Goal: Task Accomplishment & Management: Manage account settings

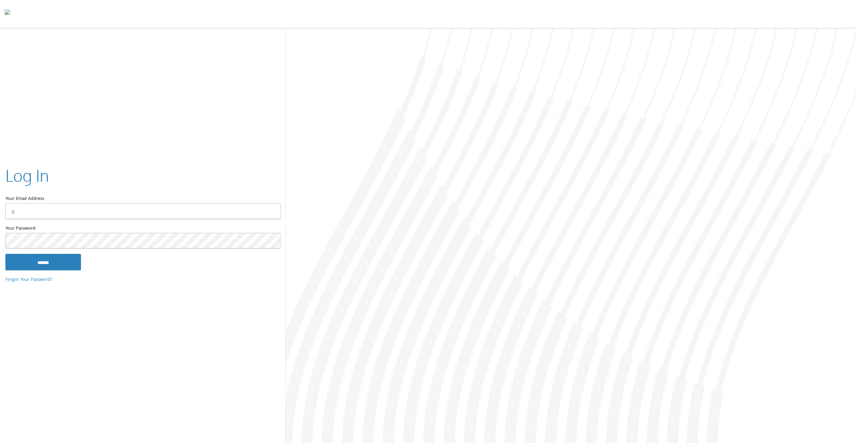
click at [198, 209] on input "Your Email Address" at bounding box center [142, 211] width 275 height 16
type input "*"
type input "**********"
click at [5, 254] on input "******" at bounding box center [43, 262] width 76 height 16
